Goal: Task Accomplishment & Management: Manage account settings

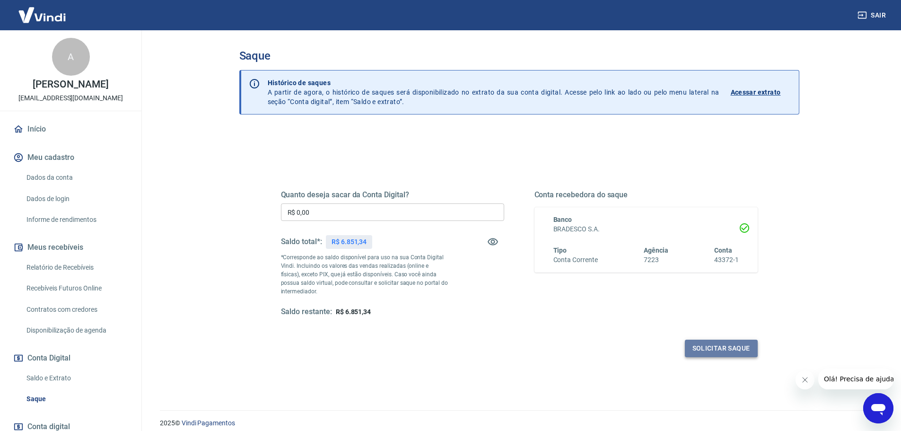
click at [704, 351] on button "Solicitar saque" at bounding box center [721, 348] width 73 height 17
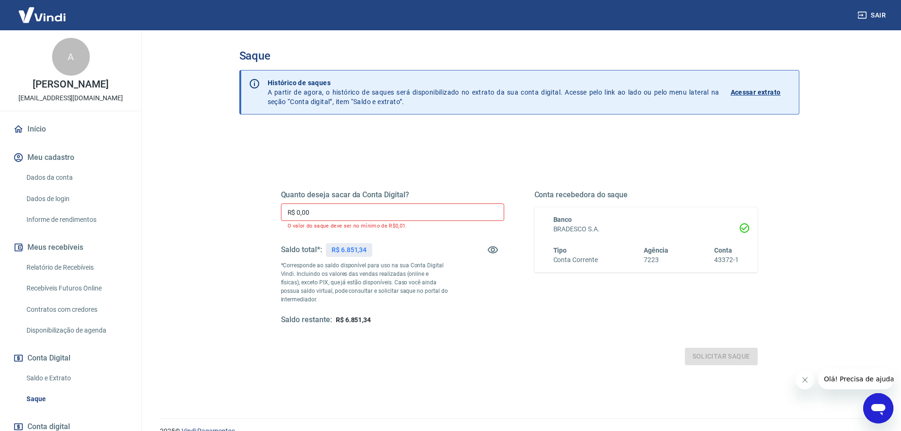
click at [349, 200] on div "Quanto deseja sacar da Conta Digital? R$ 0,00 ​ O valor do saque deve ser no mí…" at bounding box center [392, 257] width 223 height 135
click at [350, 213] on input "R$ 0,00" at bounding box center [392, 211] width 223 height 17
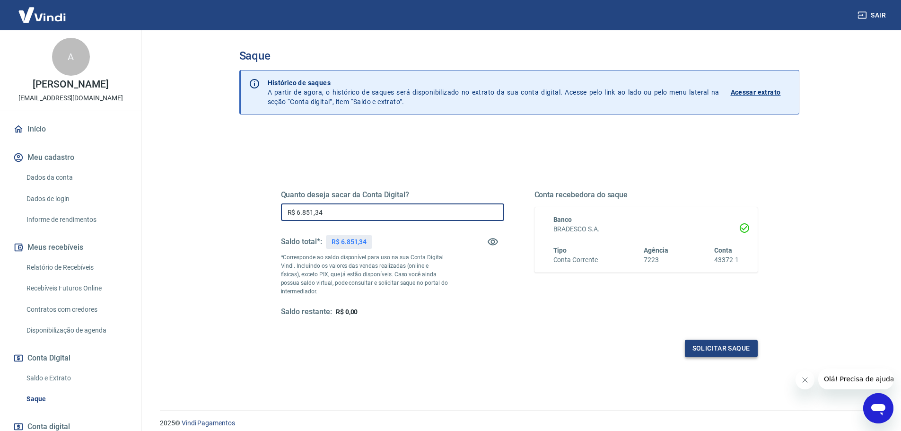
type input "R$ 6.851,34"
click at [712, 351] on button "Solicitar saque" at bounding box center [721, 348] width 73 height 17
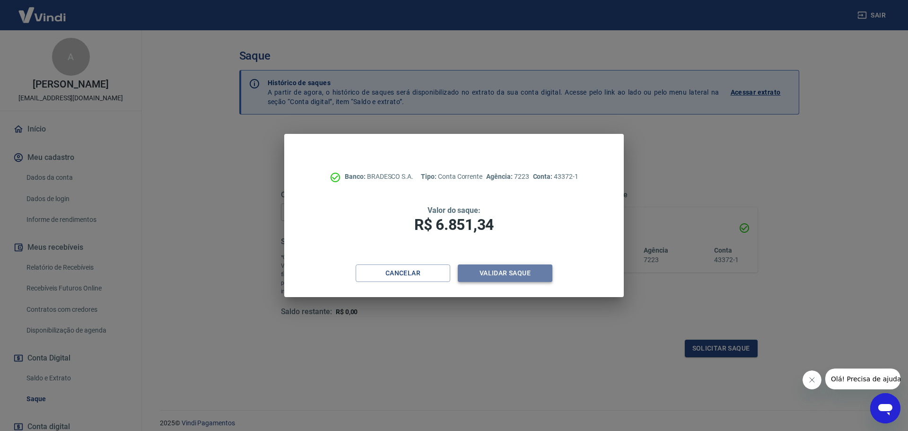
click at [487, 276] on button "Validar saque" at bounding box center [505, 272] width 95 height 17
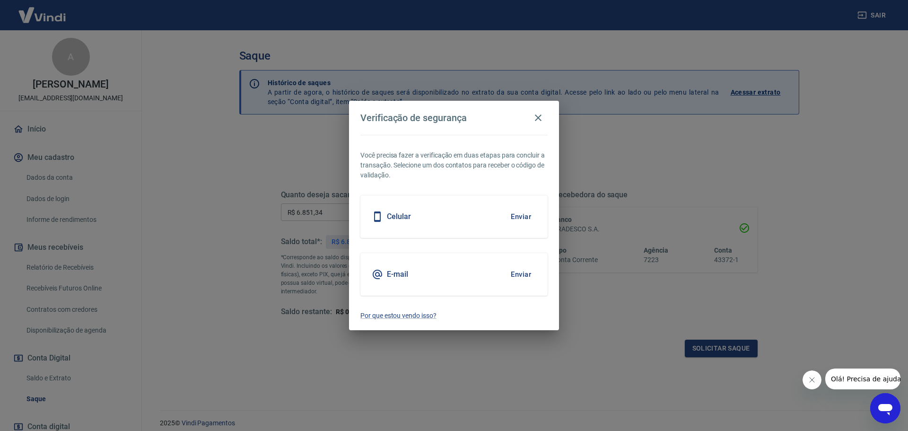
click at [517, 219] on button "Enviar" at bounding box center [521, 217] width 31 height 20
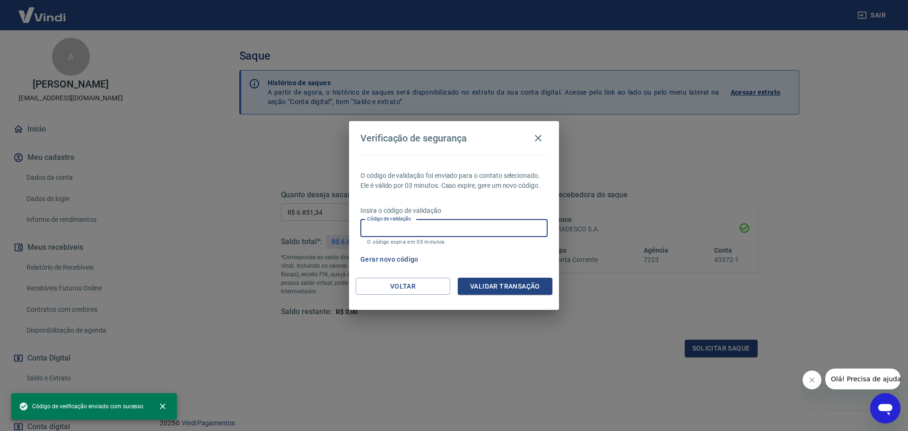
click at [479, 227] on input "Código de validação" at bounding box center [453, 227] width 187 height 17
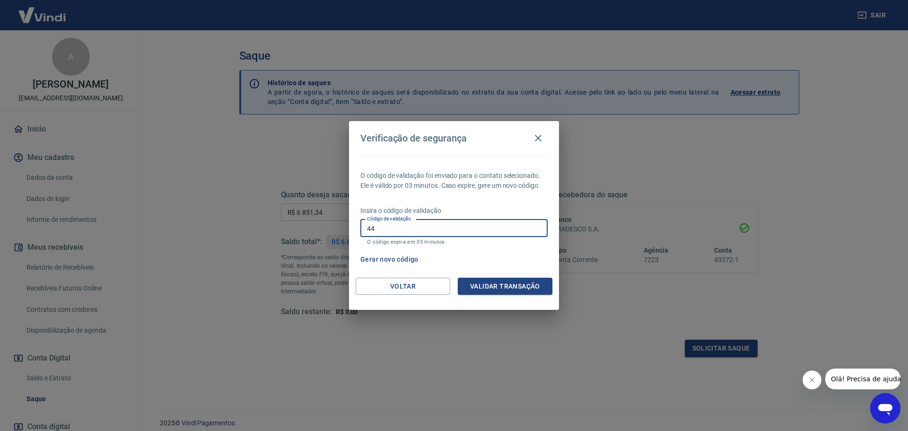
type input "4"
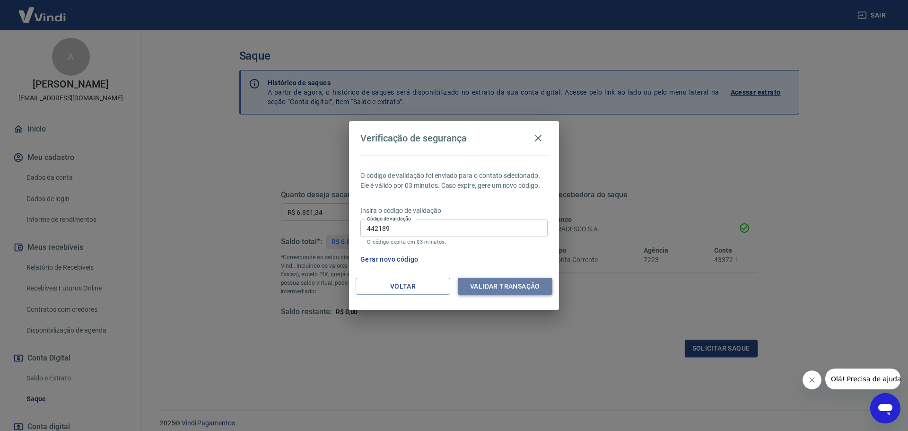
click at [485, 280] on button "Validar transação" at bounding box center [505, 286] width 95 height 17
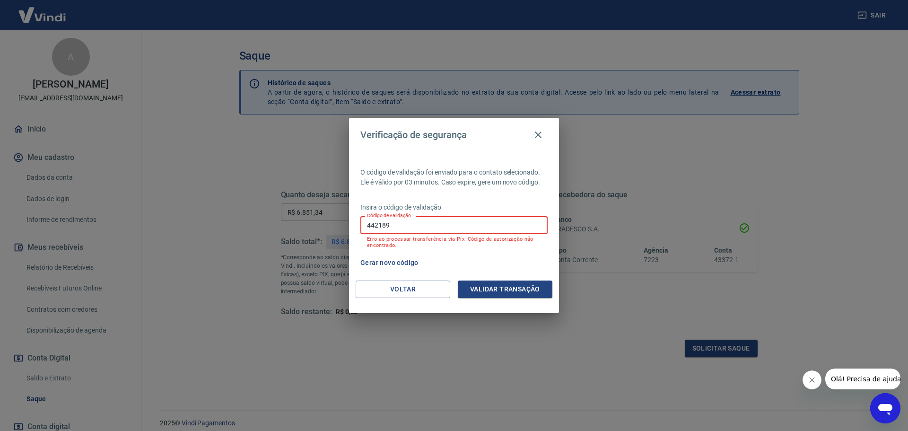
click at [454, 222] on input "442189" at bounding box center [453, 224] width 187 height 17
type input "4"
click at [369, 258] on button "Gerar novo código" at bounding box center [390, 262] width 66 height 17
click at [417, 285] on button "Voltar" at bounding box center [403, 288] width 95 height 17
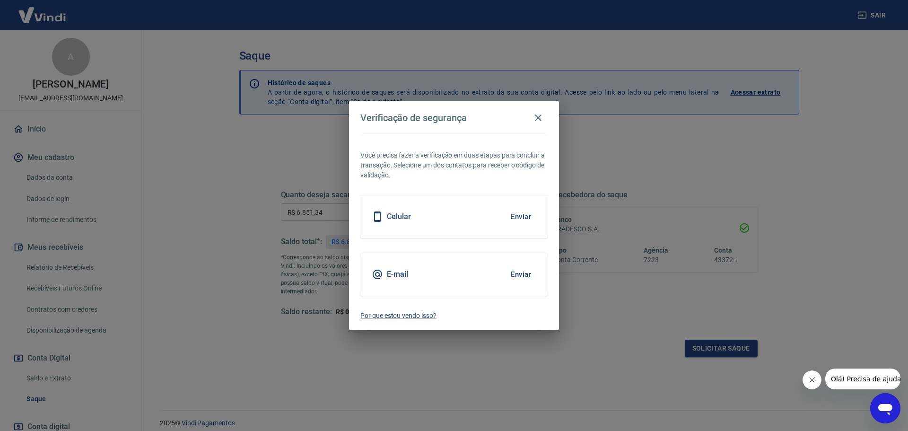
click at [431, 278] on div "E-mail Enviar" at bounding box center [453, 274] width 187 height 43
click at [518, 275] on button "Enviar" at bounding box center [521, 274] width 31 height 20
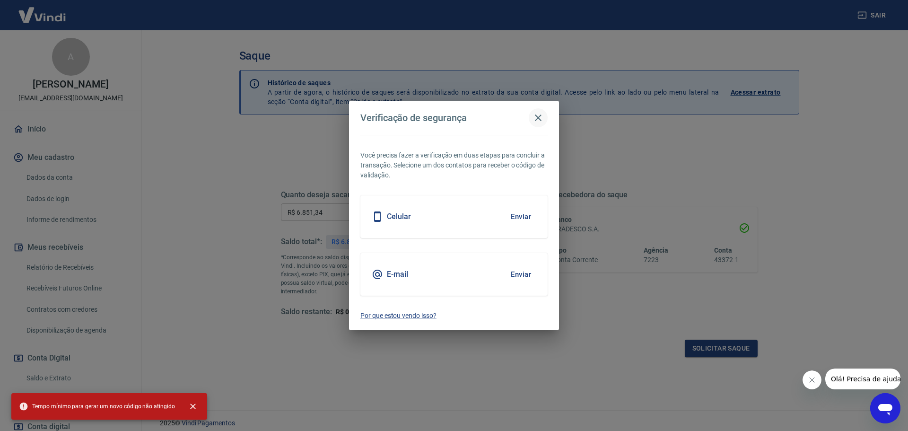
click at [533, 116] on icon "button" at bounding box center [538, 117] width 11 height 11
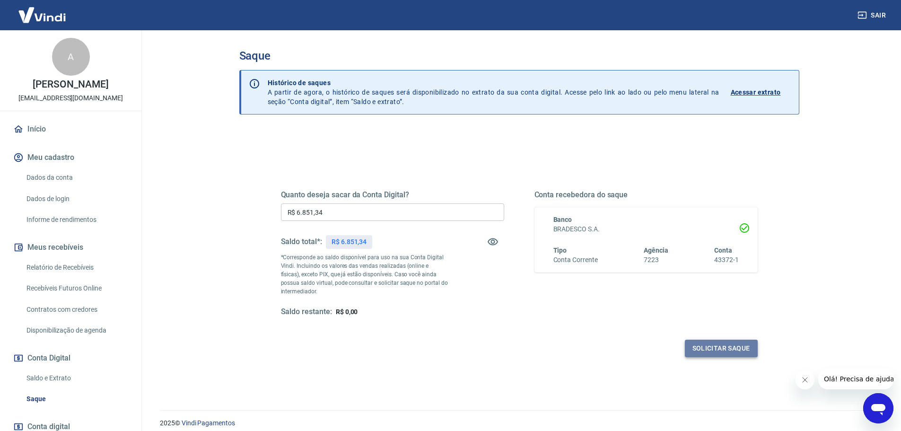
click at [732, 348] on button "Solicitar saque" at bounding box center [721, 348] width 73 height 17
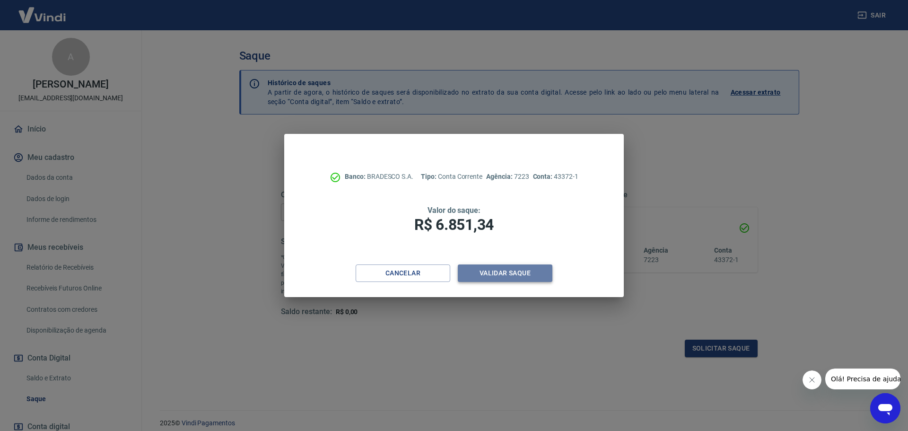
click at [494, 271] on button "Validar saque" at bounding box center [505, 272] width 95 height 17
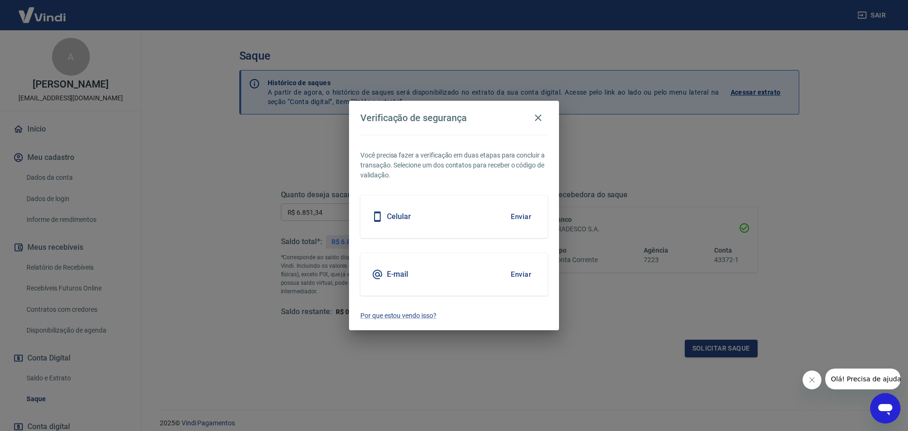
click at [401, 274] on h5 "E-mail" at bounding box center [397, 274] width 21 height 9
click at [517, 271] on button "Enviar" at bounding box center [521, 274] width 31 height 20
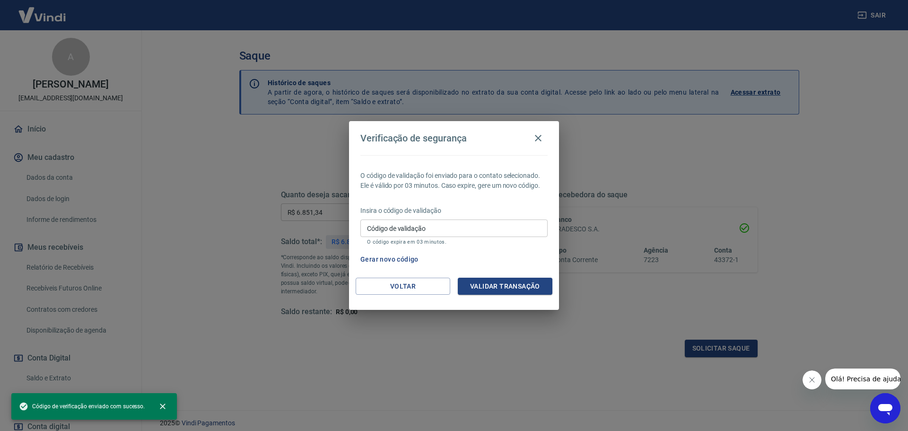
click at [454, 230] on input "Código de validação" at bounding box center [453, 227] width 187 height 17
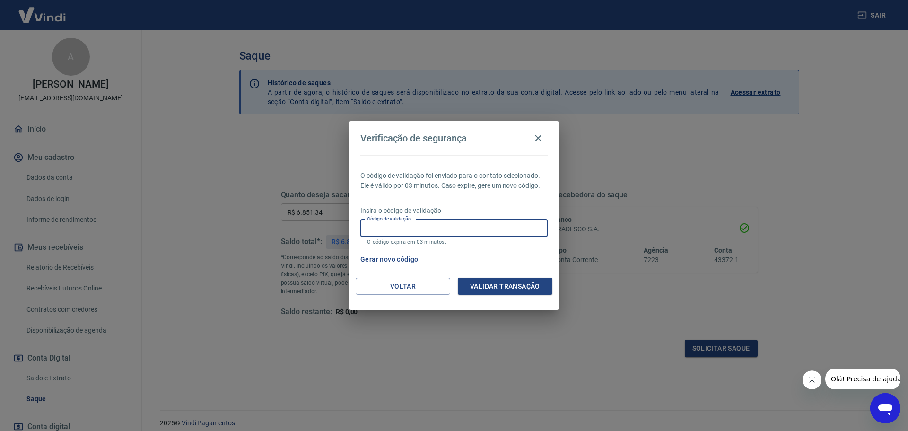
click at [474, 229] on input "Código de validação" at bounding box center [453, 227] width 187 height 17
click at [490, 229] on input "Código de validação" at bounding box center [453, 227] width 187 height 17
click at [222, 278] on div "Verificação de segurança O código de validação foi enviado para o contato selec…" at bounding box center [454, 215] width 908 height 431
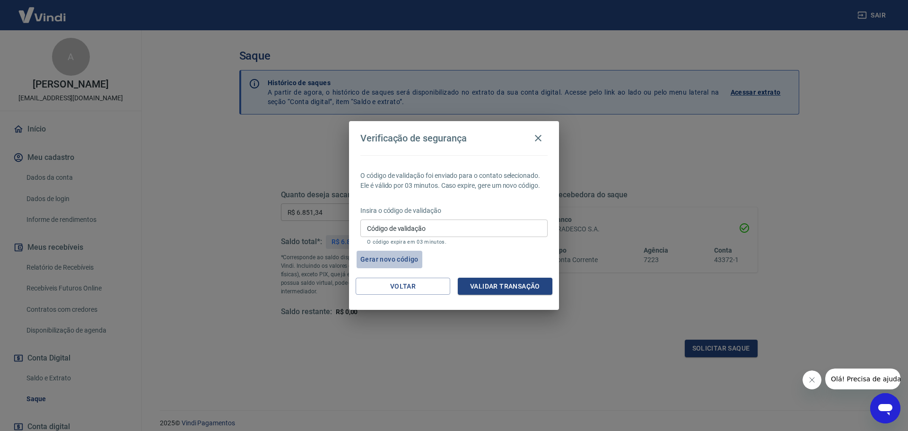
click at [387, 253] on button "Gerar novo código" at bounding box center [390, 259] width 66 height 17
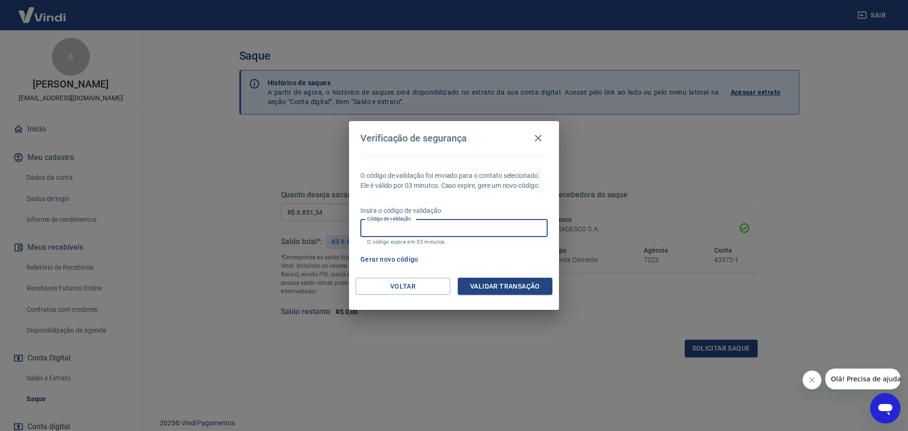
click at [463, 229] on input "Código de validação" at bounding box center [453, 227] width 187 height 17
click at [512, 279] on button "Validar transação" at bounding box center [505, 286] width 95 height 17
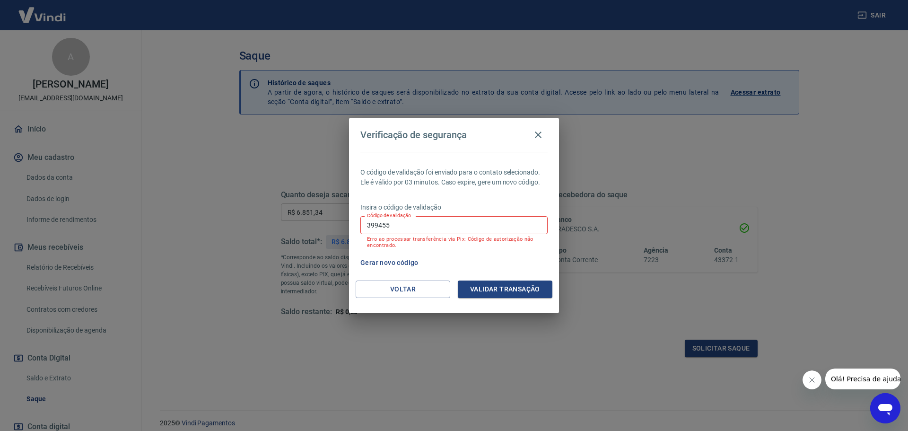
click at [422, 224] on input "399455" at bounding box center [453, 224] width 187 height 17
type input "3"
click at [397, 266] on button "Gerar novo código" at bounding box center [390, 262] width 66 height 17
click at [469, 217] on input "Código de validação" at bounding box center [453, 224] width 187 height 17
type input "741134"
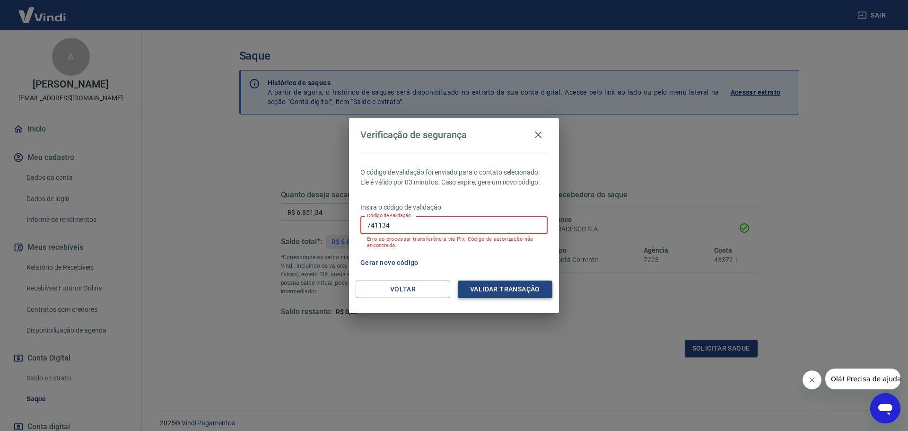
click at [501, 280] on button "Validar transação" at bounding box center [505, 288] width 95 height 17
click at [536, 137] on icon "button" at bounding box center [538, 134] width 7 height 7
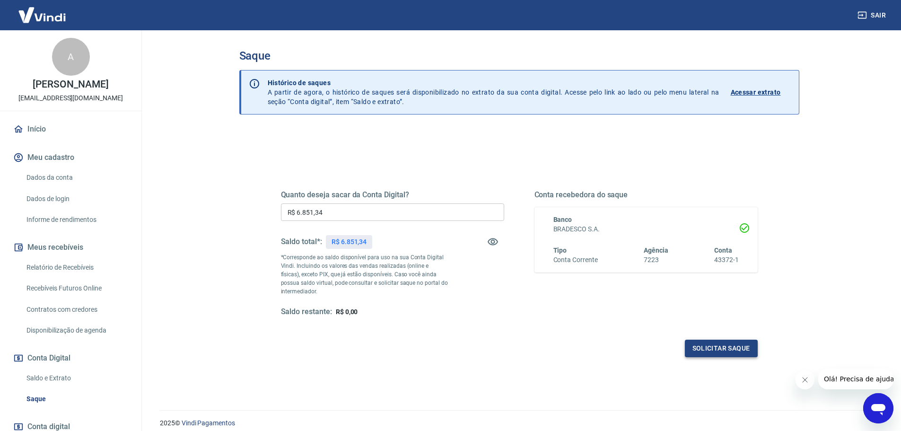
click at [716, 352] on button "Solicitar saque" at bounding box center [721, 348] width 73 height 17
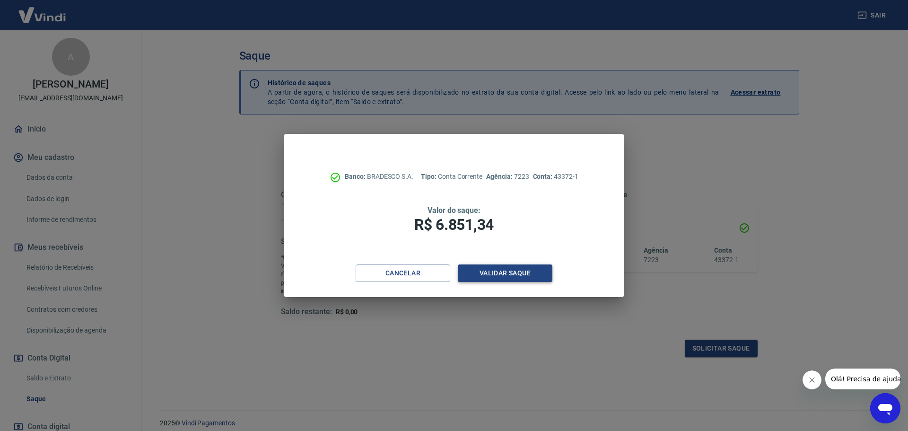
click at [485, 278] on button "Validar saque" at bounding box center [505, 272] width 95 height 17
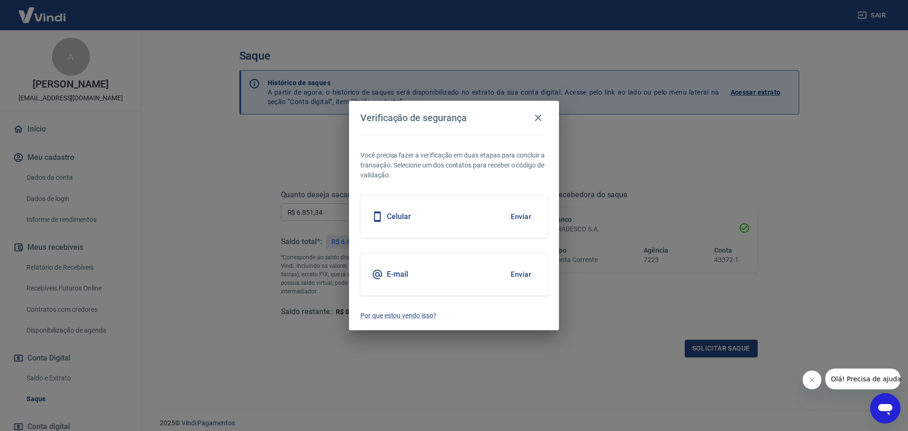
click at [519, 216] on button "Enviar" at bounding box center [521, 217] width 31 height 20
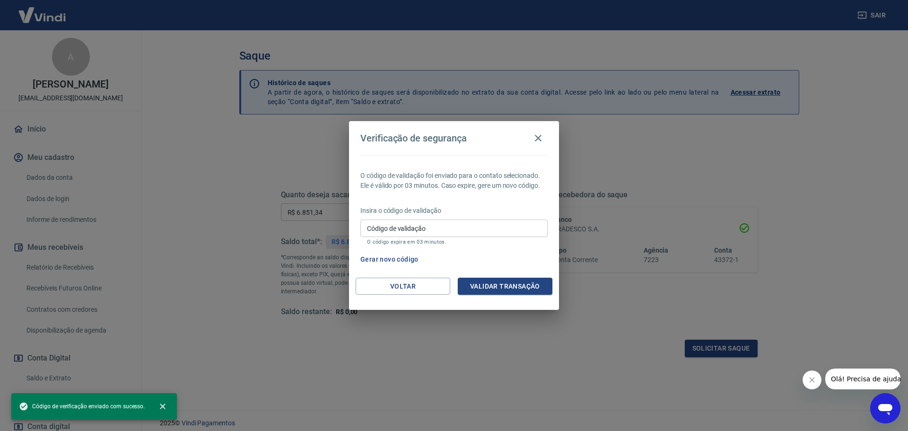
click at [413, 230] on input "Código de validação" at bounding box center [453, 227] width 187 height 17
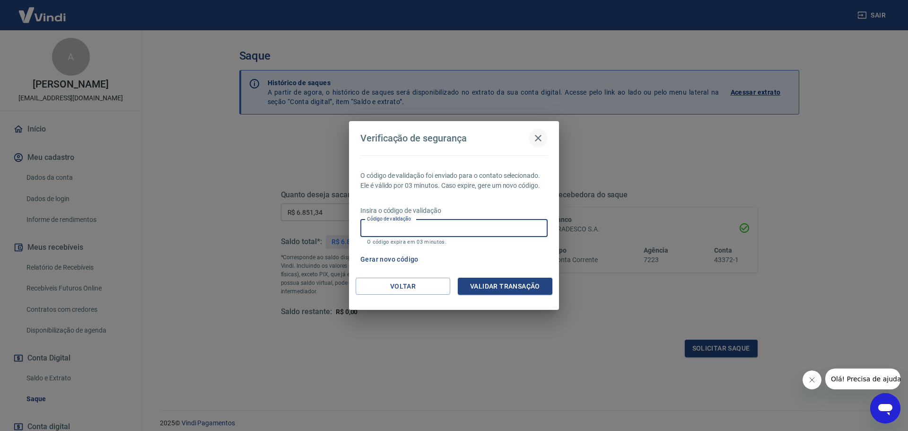
click at [537, 138] on icon "button" at bounding box center [538, 137] width 11 height 11
